Goal: Check status: Check status

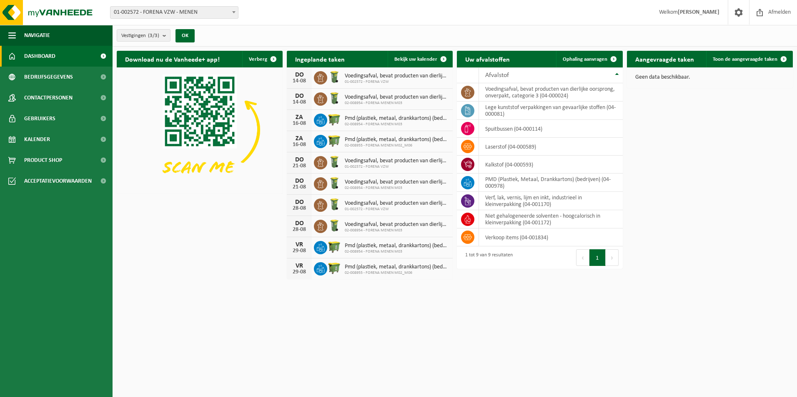
click at [709, 11] on strong "[PERSON_NAME]" at bounding box center [698, 12] width 42 height 6
click at [735, 16] on span at bounding box center [738, 12] width 12 height 25
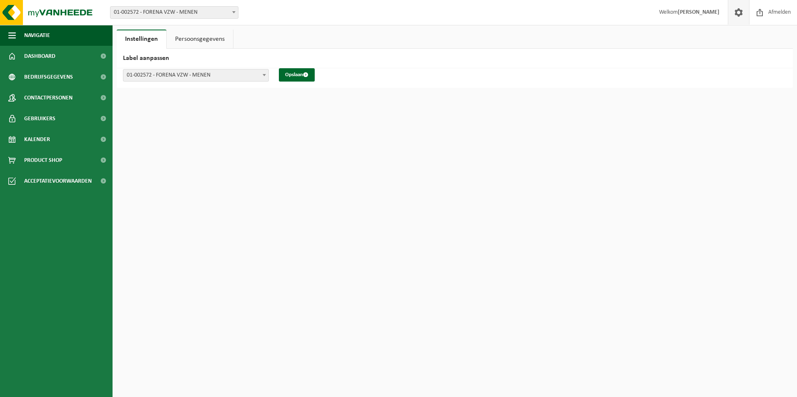
click at [201, 37] on link "Persoonsgegevens" at bounding box center [200, 39] width 66 height 19
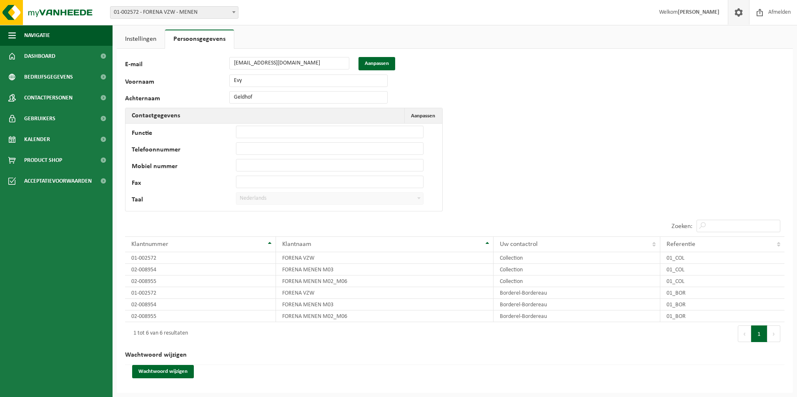
click at [142, 34] on link "Instellingen" at bounding box center [141, 39] width 48 height 19
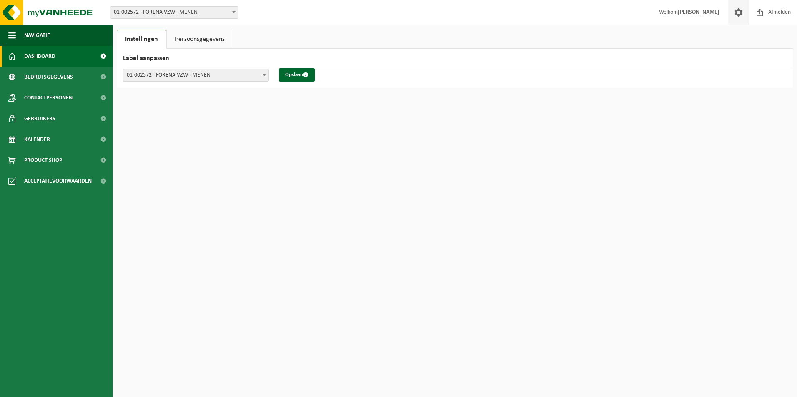
click at [41, 57] on span "Dashboard" at bounding box center [39, 56] width 31 height 21
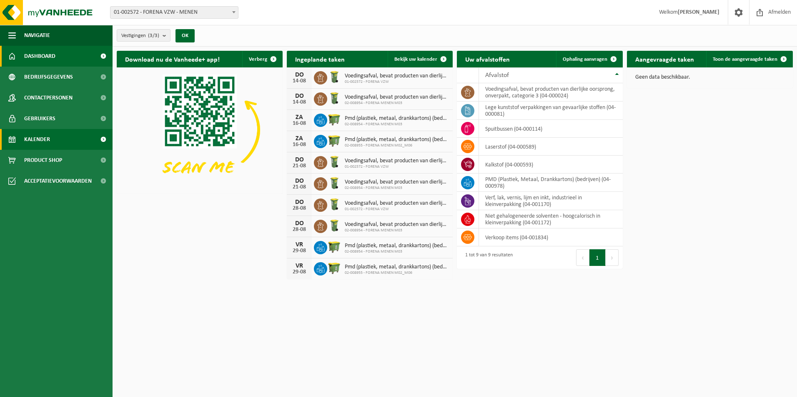
click at [47, 139] on span "Kalender" at bounding box center [37, 139] width 26 height 21
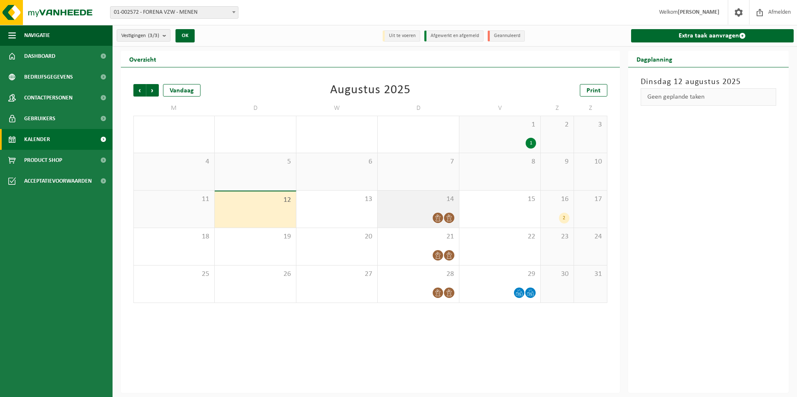
click at [439, 217] on icon at bounding box center [437, 218] width 7 height 7
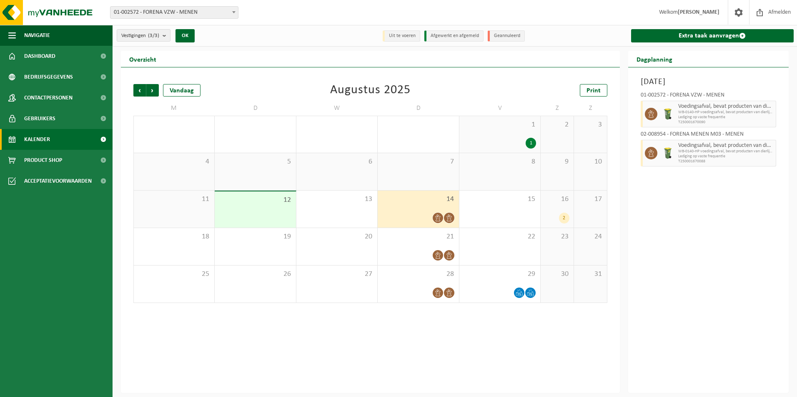
click at [566, 216] on div "2" at bounding box center [564, 218] width 10 height 11
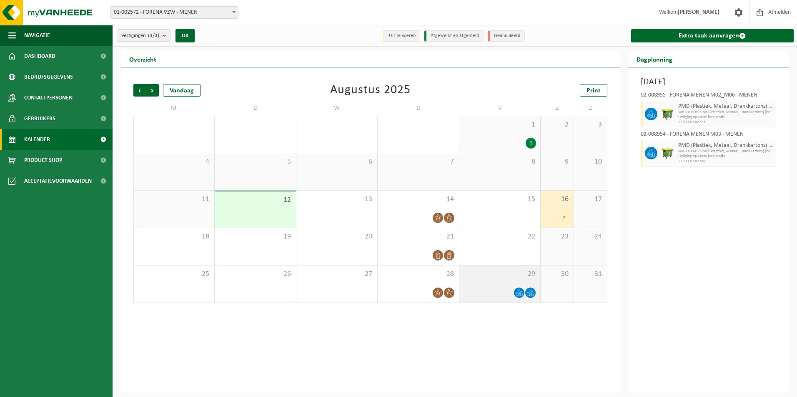
click at [518, 293] on icon at bounding box center [518, 293] width 7 height 7
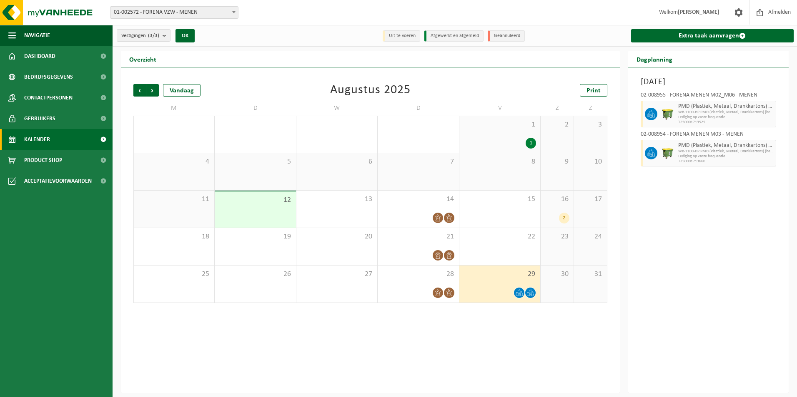
click at [565, 222] on div "2" at bounding box center [564, 218] width 10 height 11
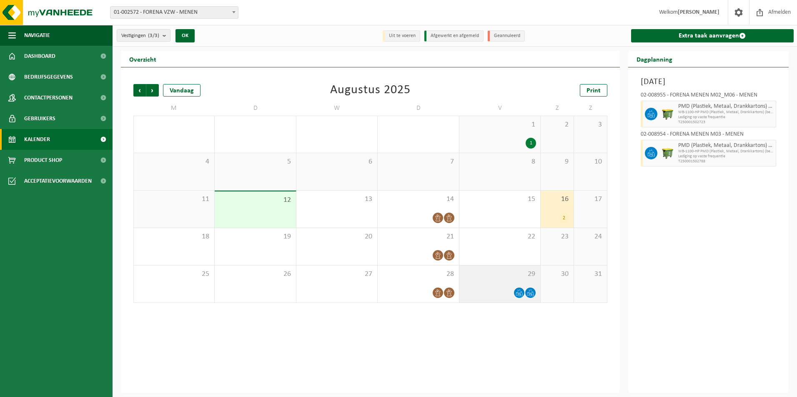
click at [526, 290] on span at bounding box center [530, 293] width 10 height 10
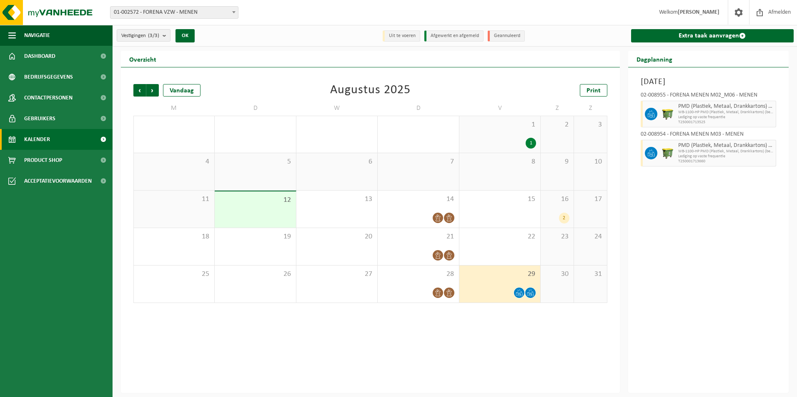
click at [534, 145] on div "1" at bounding box center [530, 143] width 10 height 11
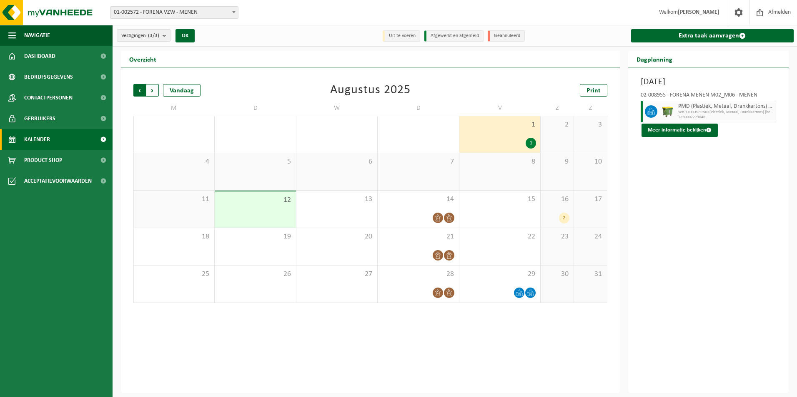
click at [155, 94] on span "Volgende" at bounding box center [152, 90] width 12 height 12
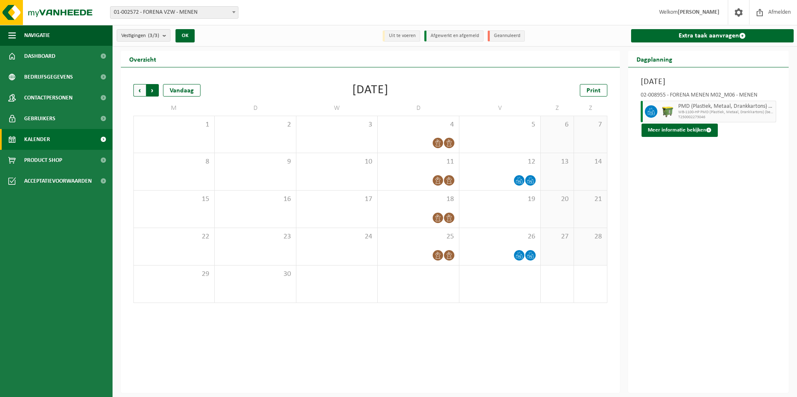
click at [136, 92] on span "Vorige" at bounding box center [139, 90] width 12 height 12
